Goal: Task Accomplishment & Management: Manage account settings

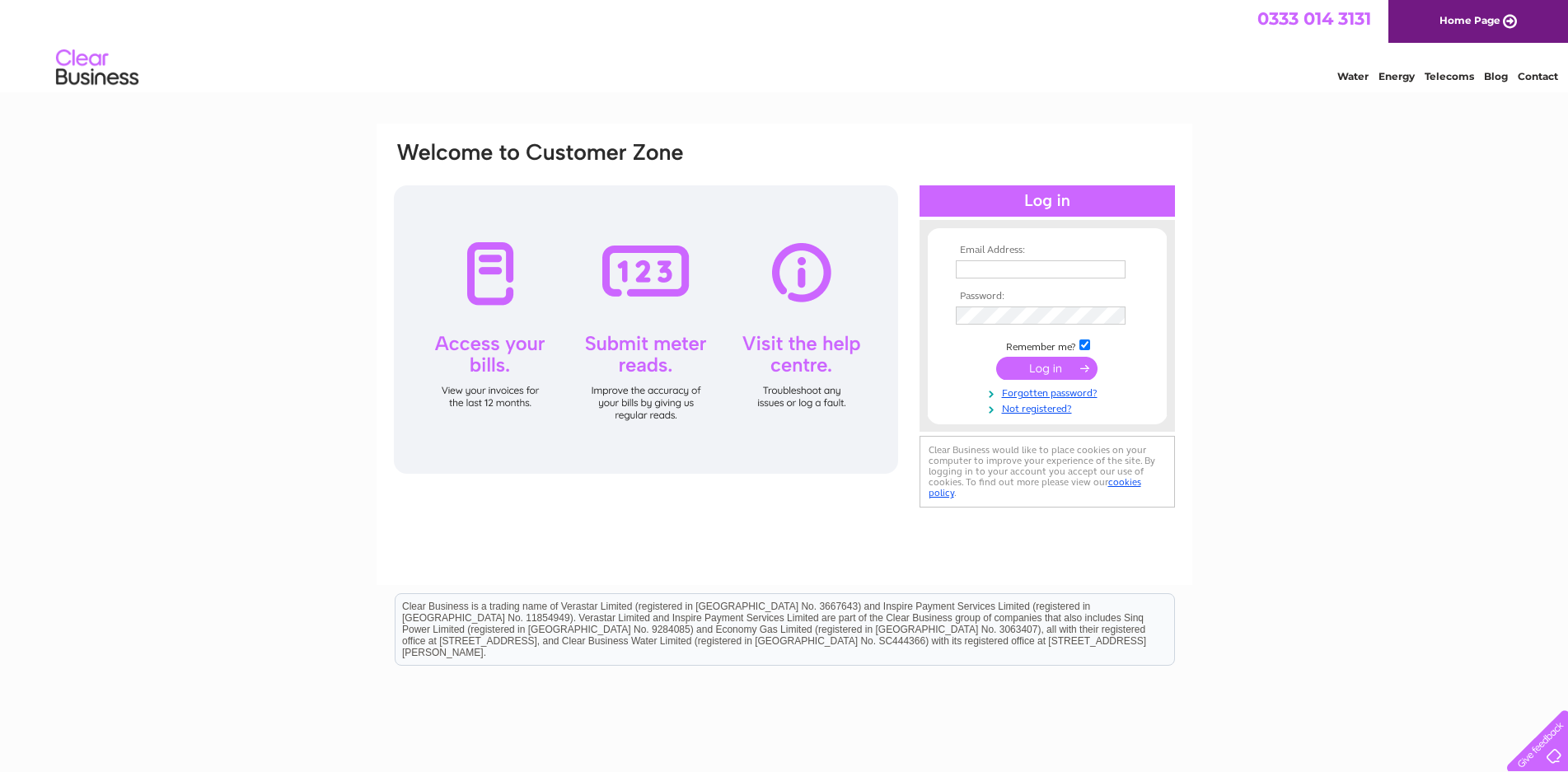
click at [984, 262] on input "text" at bounding box center [1040, 269] width 170 height 18
type input "info@autocruisers.co.uk"
click at [996, 359] on input "submit" at bounding box center [1047, 370] width 101 height 23
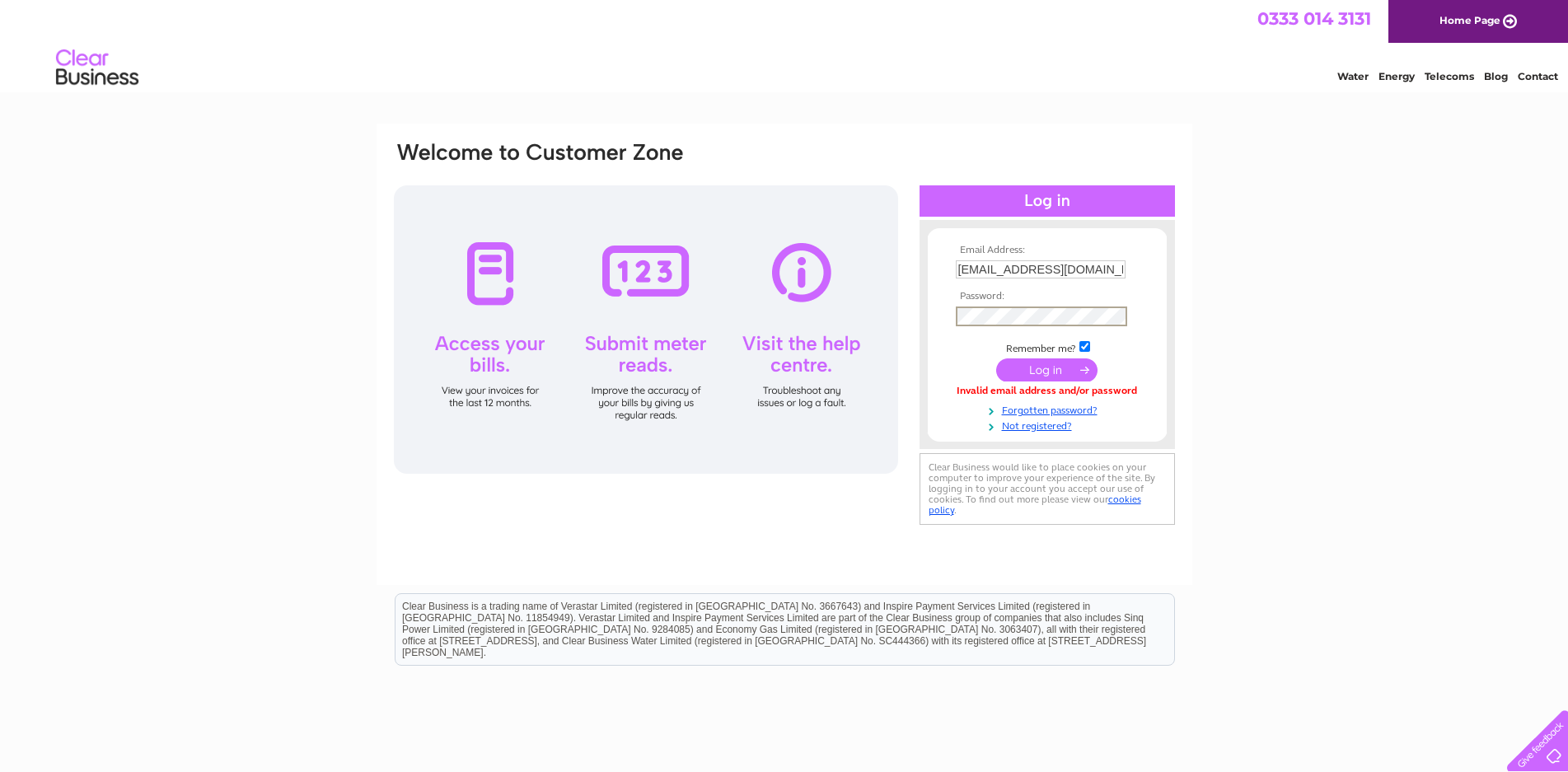
click at [996, 359] on input "submit" at bounding box center [1047, 370] width 101 height 23
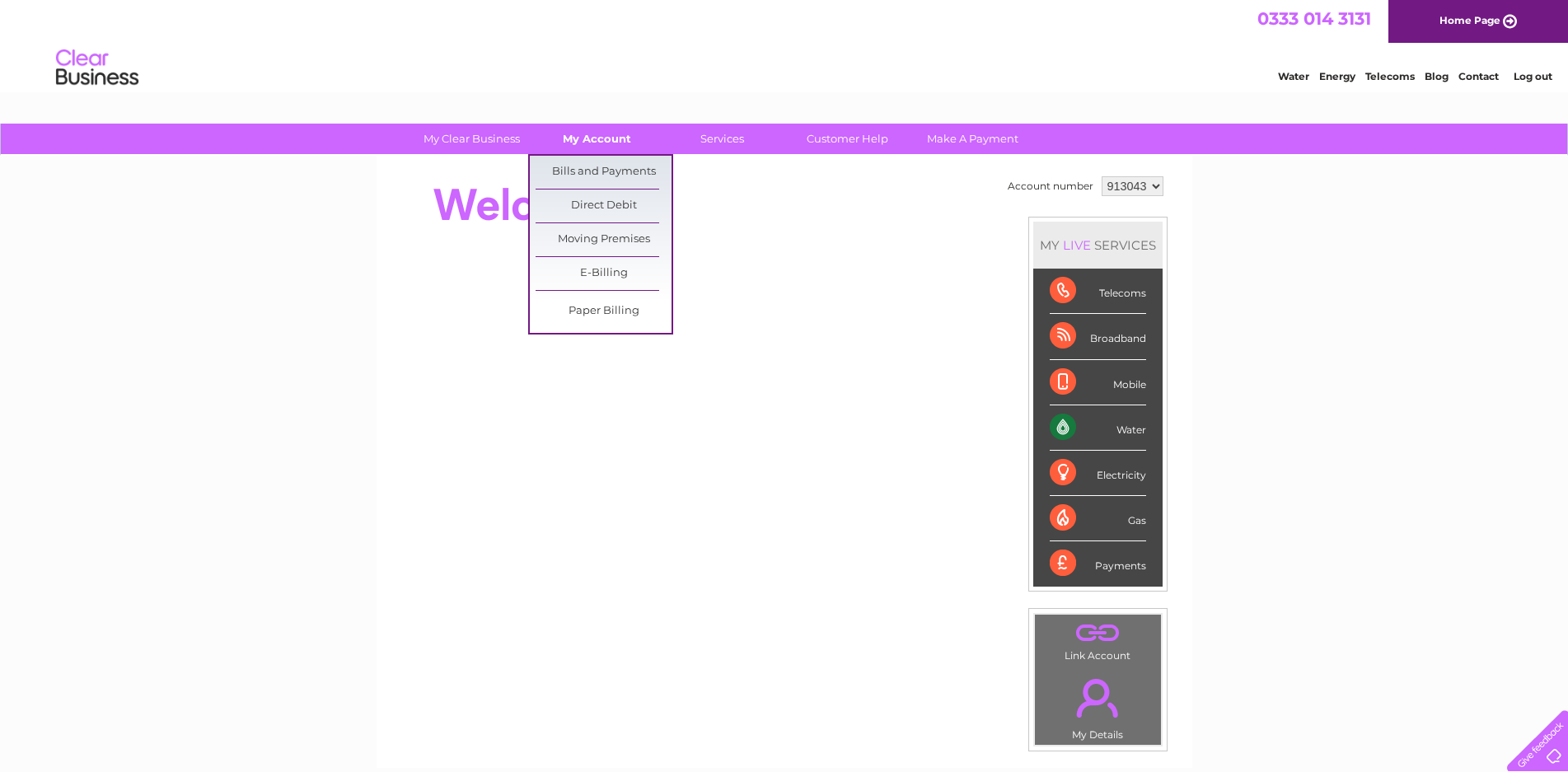
click at [609, 131] on link "My Account" at bounding box center [597, 139] width 136 height 30
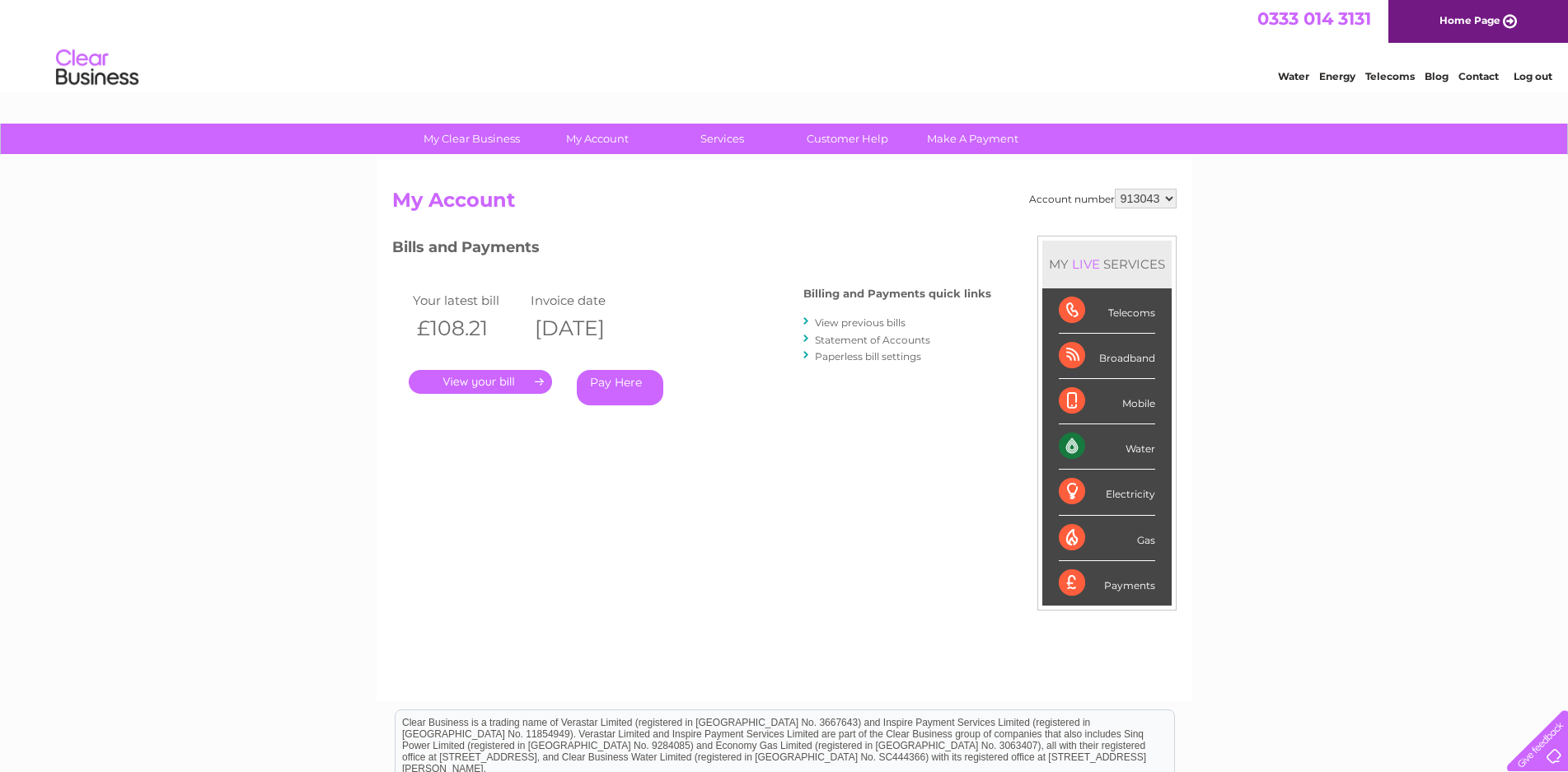
click at [843, 318] on link "View previous bills" at bounding box center [860, 322] width 91 height 12
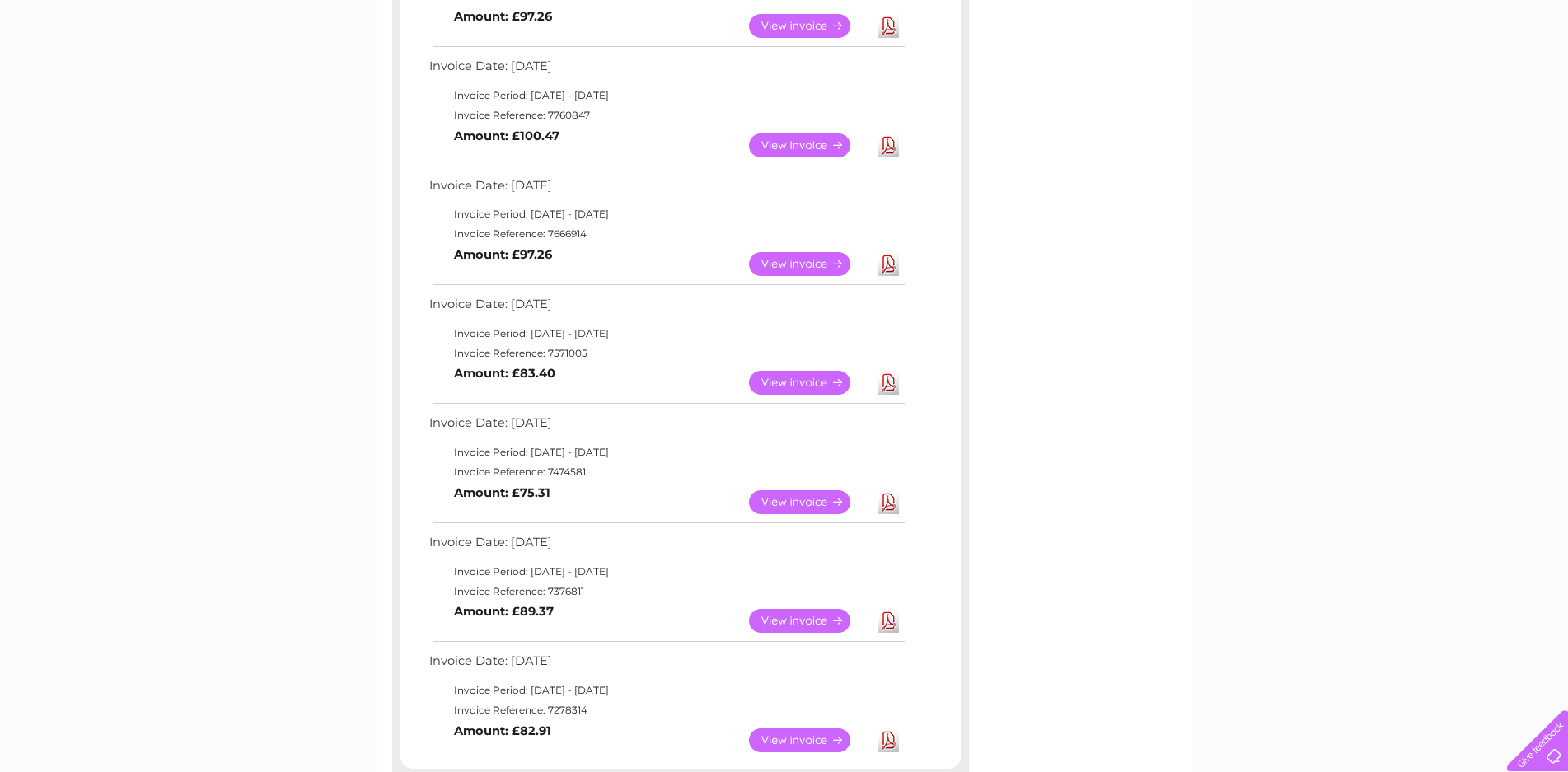
scroll to position [495, 0]
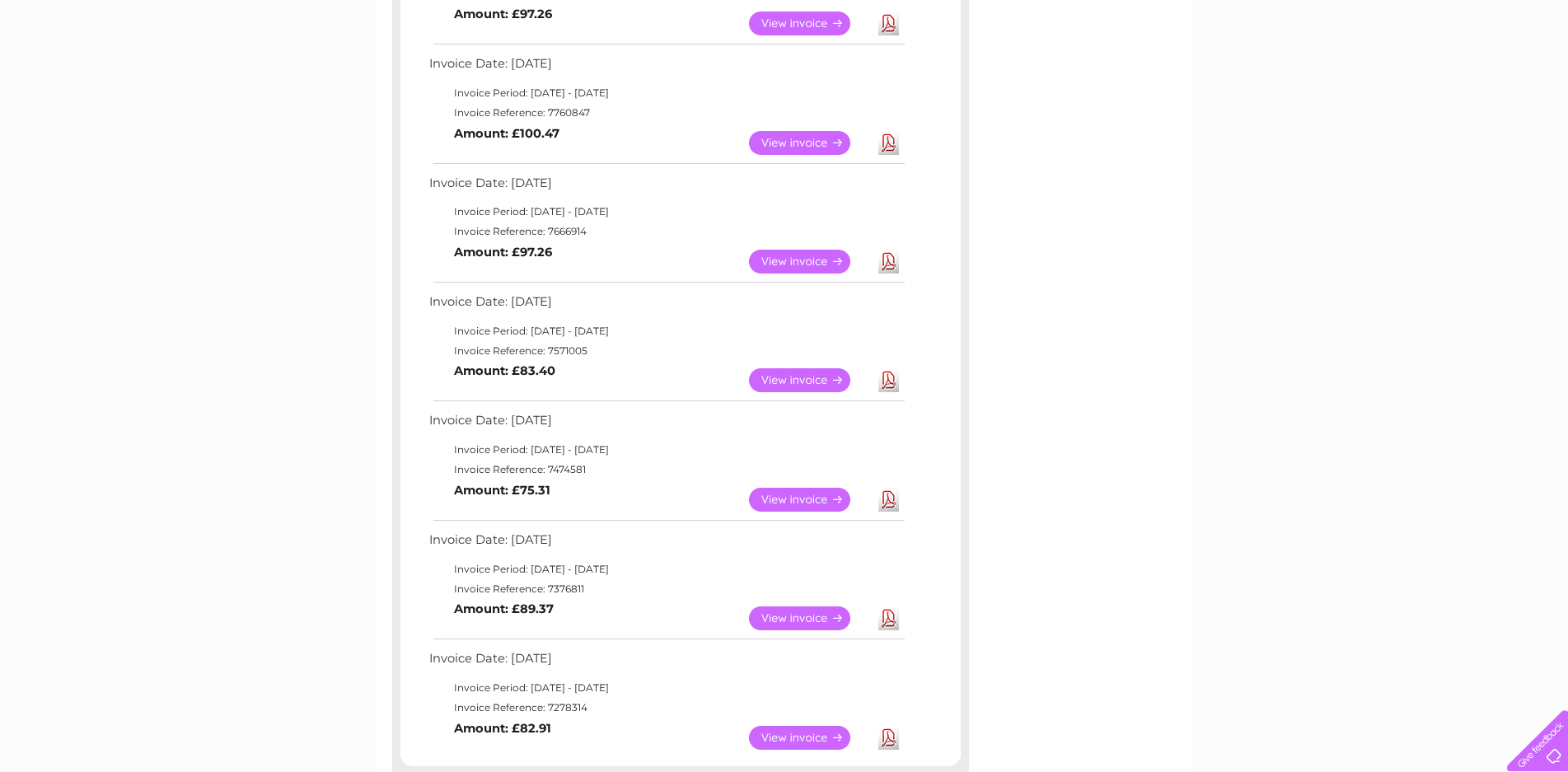
click at [792, 258] on link "View" at bounding box center [810, 261] width 121 height 24
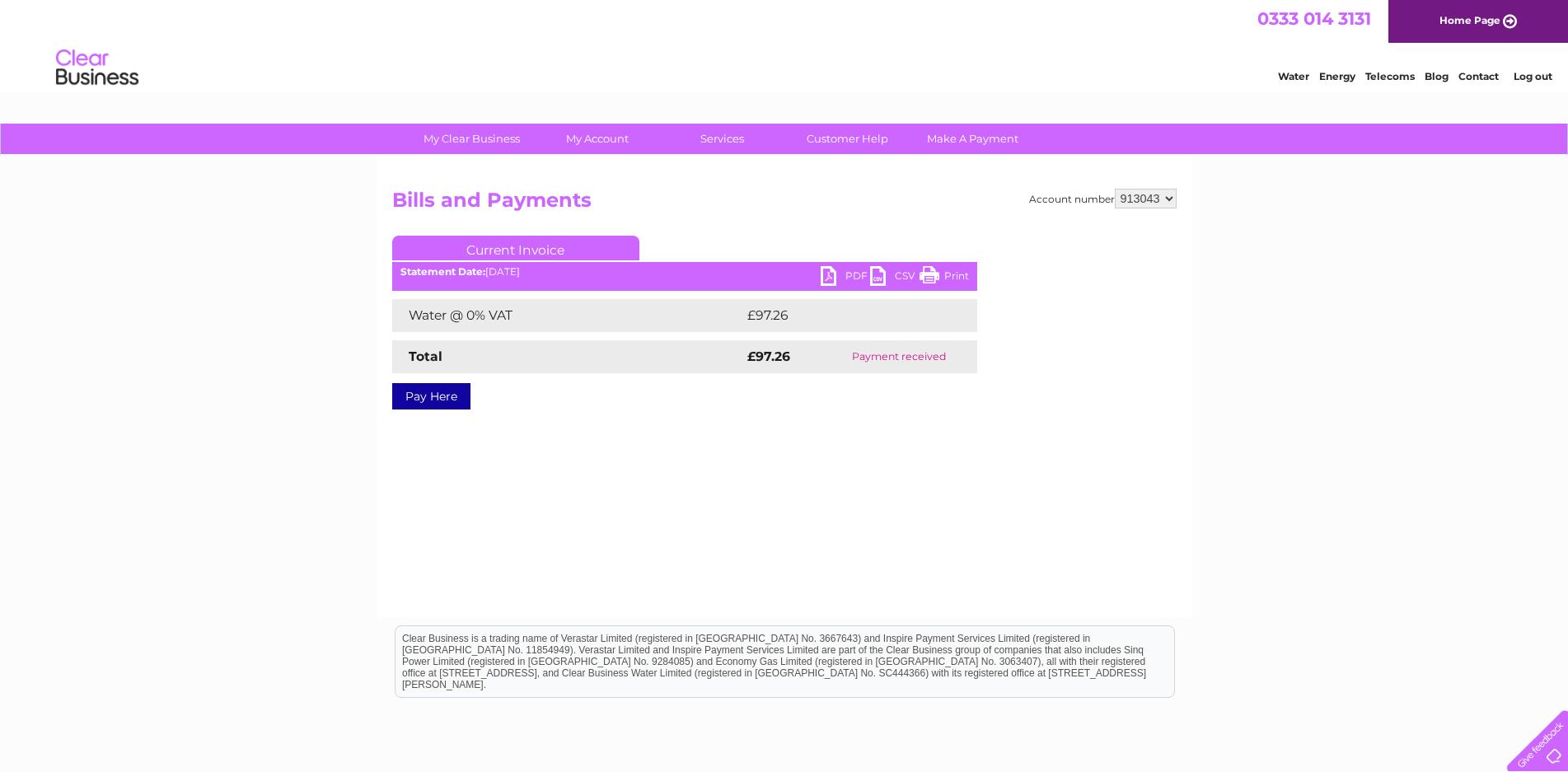
click at [858, 273] on link "PDF" at bounding box center [845, 278] width 50 height 24
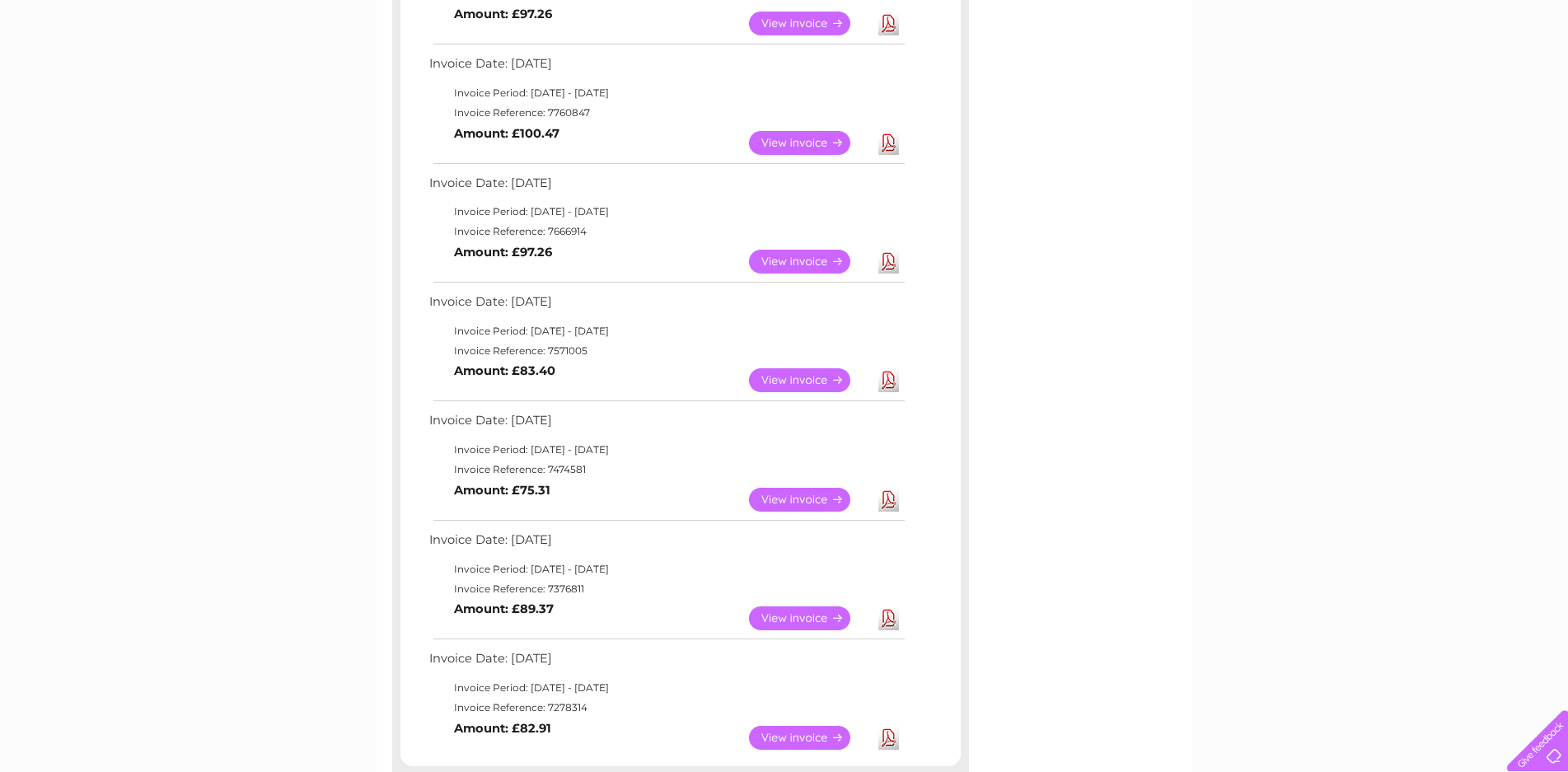
click at [886, 140] on link "Download" at bounding box center [888, 143] width 20 height 24
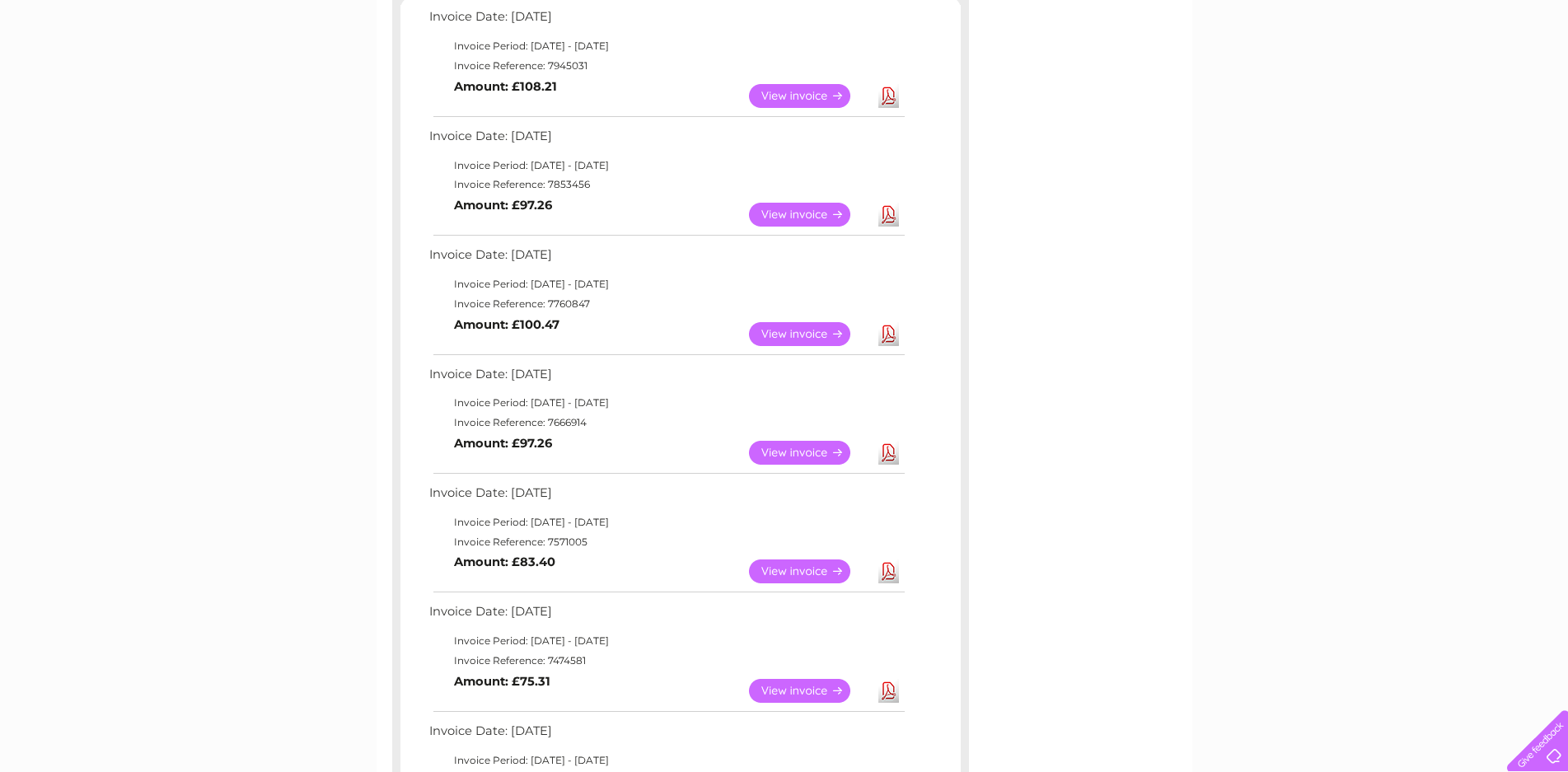
scroll to position [247, 0]
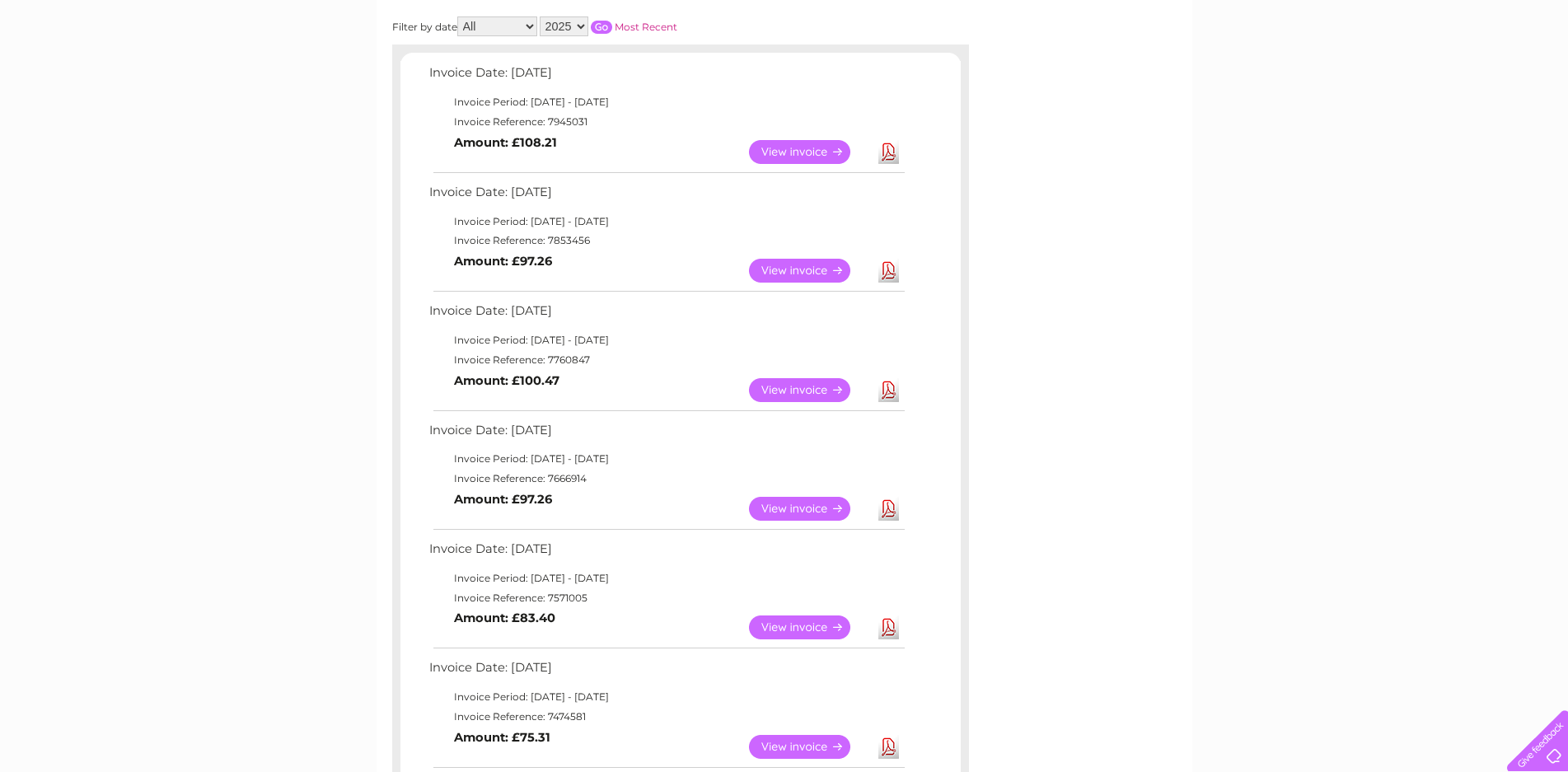
click at [887, 269] on link "Download" at bounding box center [888, 270] width 20 height 24
